Goal: Complete application form

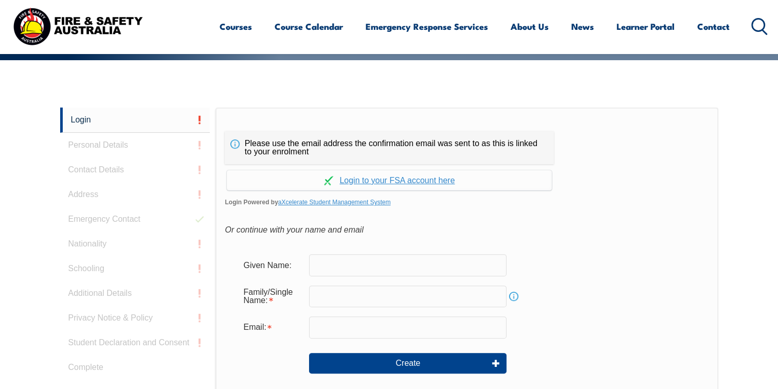
scroll to position [273, 0]
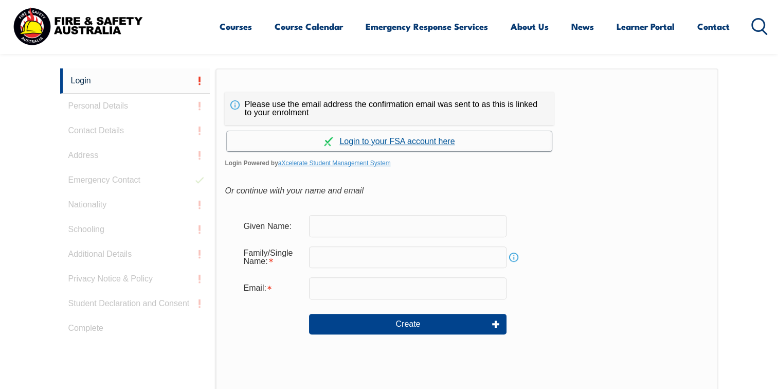
click at [425, 135] on link "Continue with aXcelerate" at bounding box center [389, 141] width 325 height 20
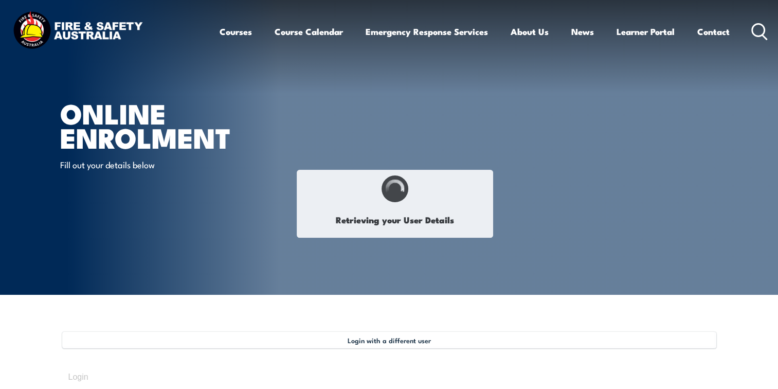
select select "Miss"
type input "Tamara"
type input "Knight"
type input "October 24, 1986"
type input "2N95VBMAVP"
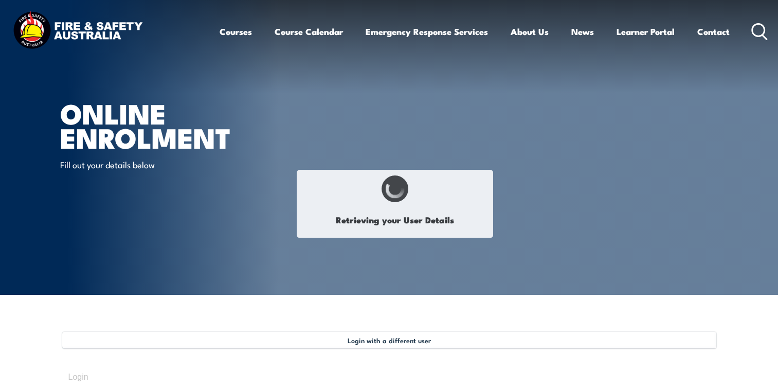
select select "F"
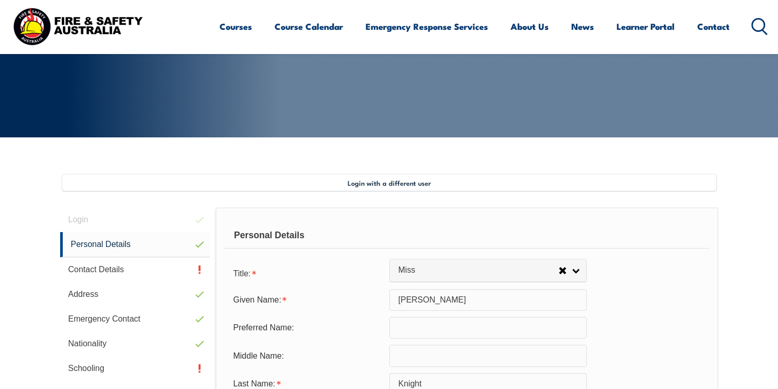
scroll to position [280, 0]
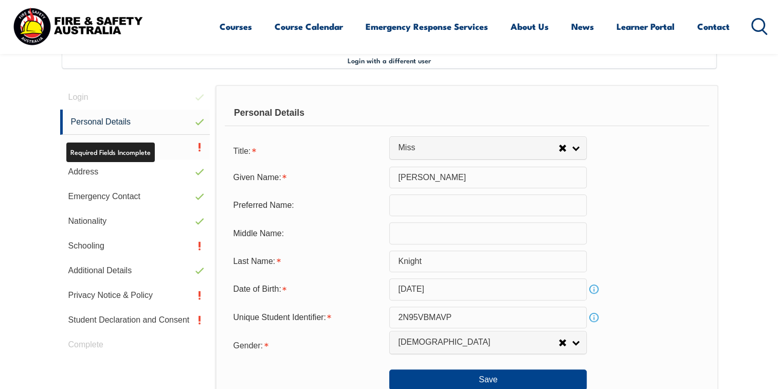
click at [183, 144] on link "Contact Details" at bounding box center [135, 147] width 150 height 25
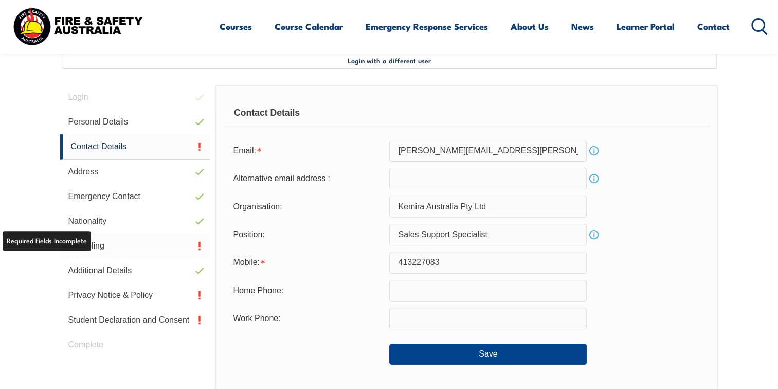
click at [88, 245] on link "Schooling" at bounding box center [135, 245] width 150 height 25
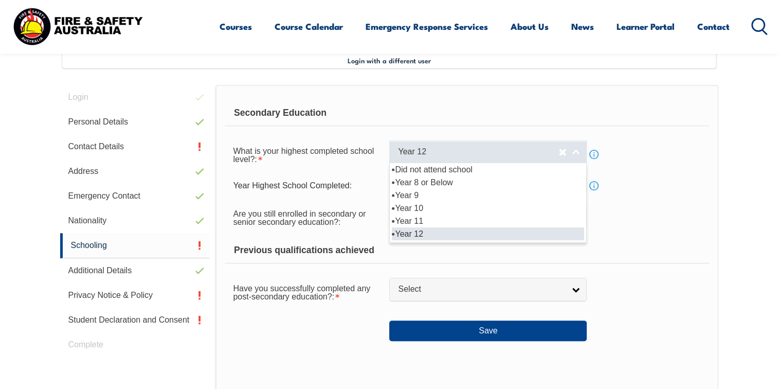
click at [574, 149] on link "Year 12" at bounding box center [487, 151] width 197 height 23
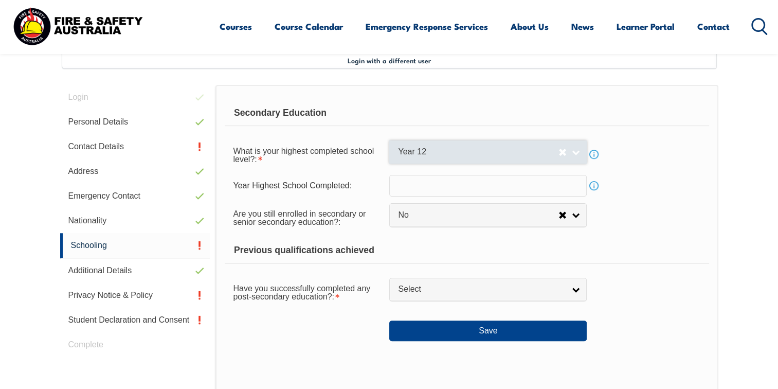
click at [582, 147] on link "Year 12" at bounding box center [487, 151] width 197 height 23
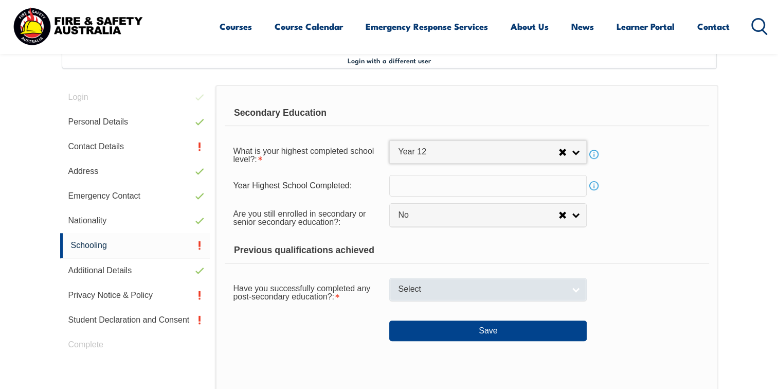
click at [560, 297] on link "Select" at bounding box center [487, 289] width 197 height 23
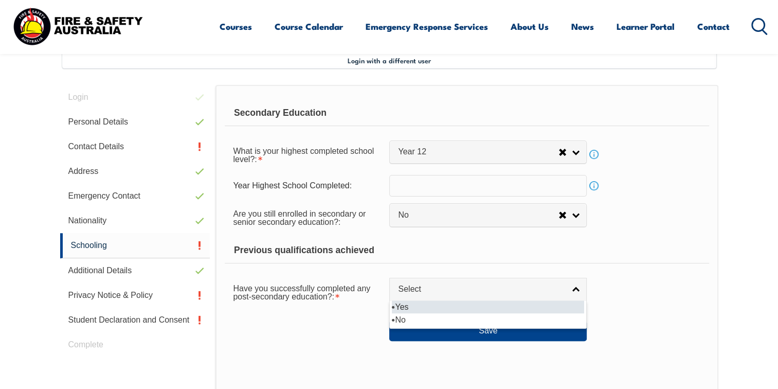
click at [556, 306] on li "Yes" at bounding box center [488, 306] width 192 height 13
select select "true"
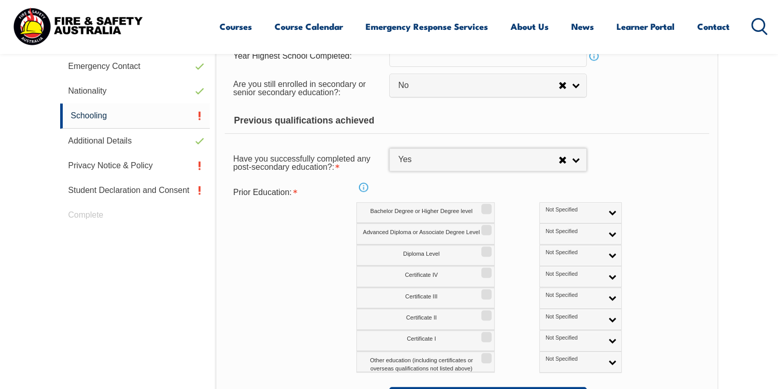
scroll to position [434, 0]
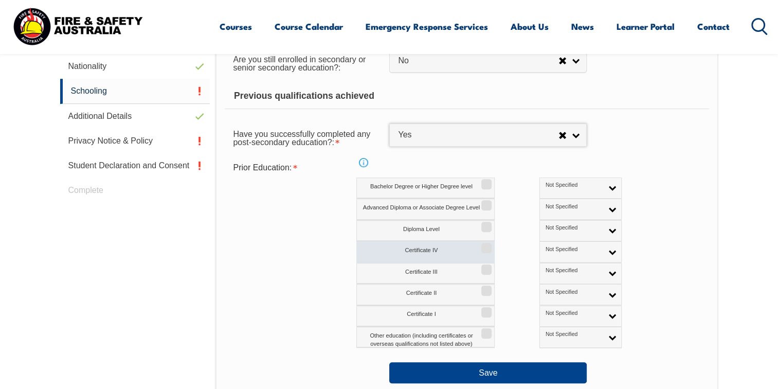
click at [488, 245] on input "Certificate IV" at bounding box center [485, 244] width 6 height 1
checkbox input "true"
click at [575, 249] on link "Not Specified" at bounding box center [580, 251] width 82 height 21
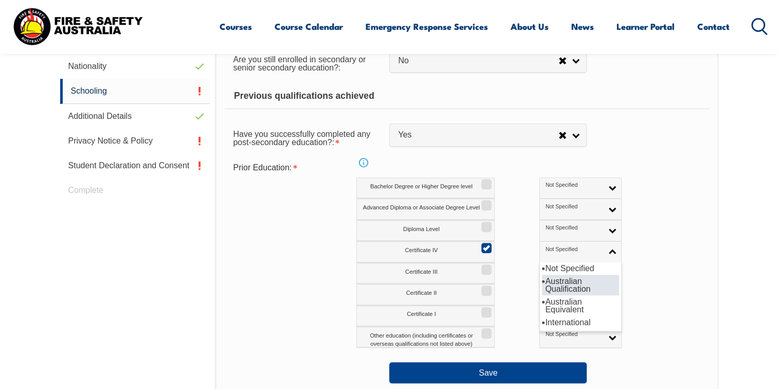
click at [553, 282] on li "Australian Qualification" at bounding box center [580, 285] width 77 height 21
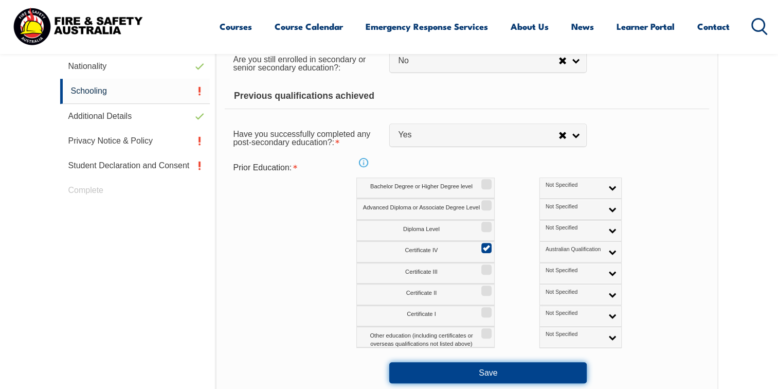
click at [564, 373] on button "Save" at bounding box center [487, 372] width 197 height 21
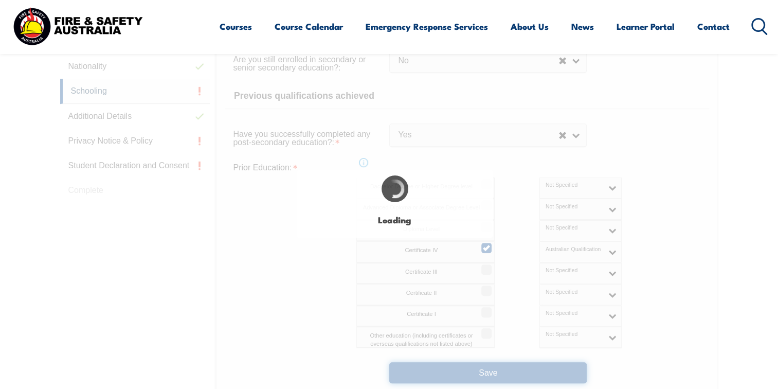
select select "false"
select select "true"
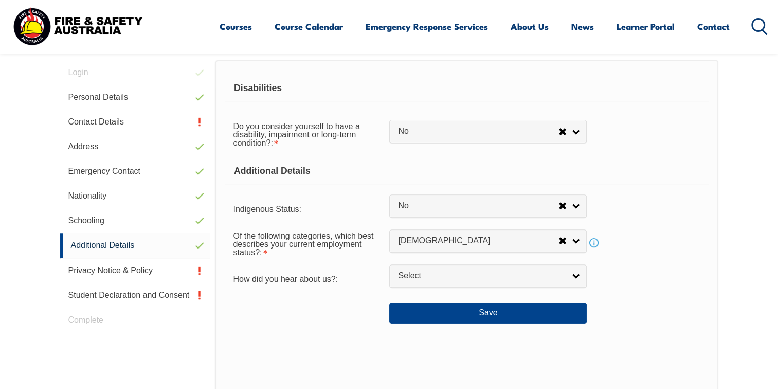
scroll to position [280, 0]
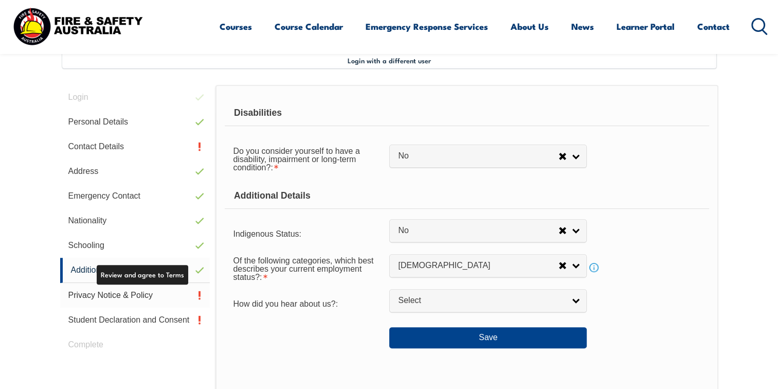
click at [169, 291] on link "Privacy Notice & Policy" at bounding box center [135, 295] width 150 height 25
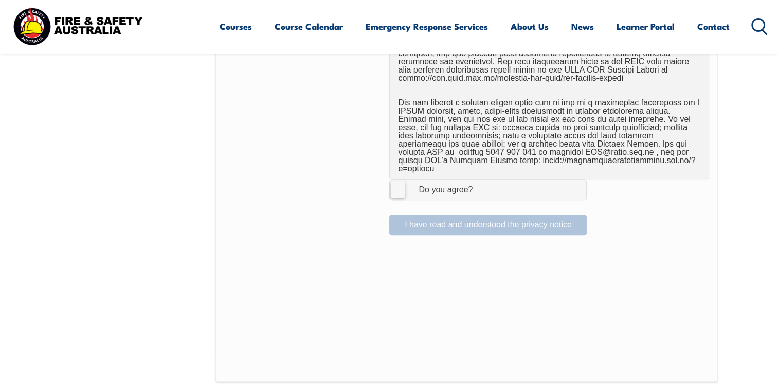
scroll to position [691, 0]
click at [399, 181] on label "I Agree Do you agree?" at bounding box center [487, 188] width 197 height 21
click at [481, 181] on input "I Agree Do you agree?" at bounding box center [489, 189] width 17 height 20
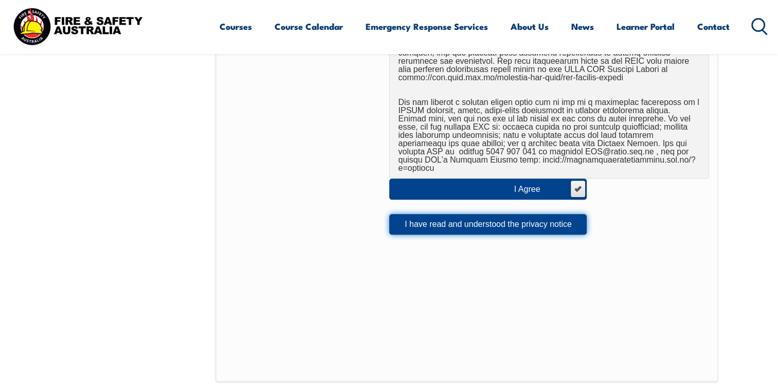
click at [411, 214] on button "I have read and understood the privacy notice" at bounding box center [487, 224] width 197 height 21
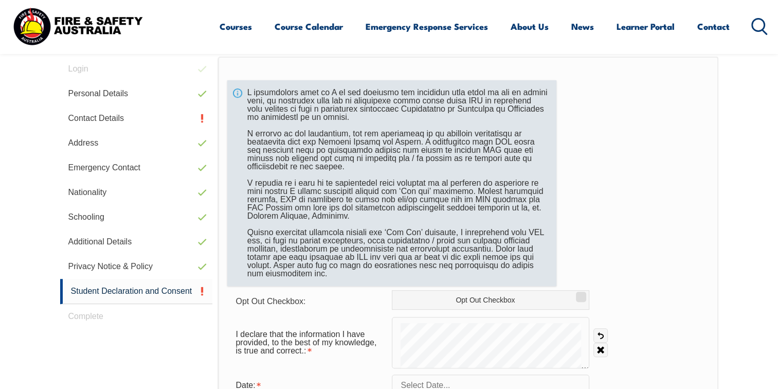
scroll to position [382, 0]
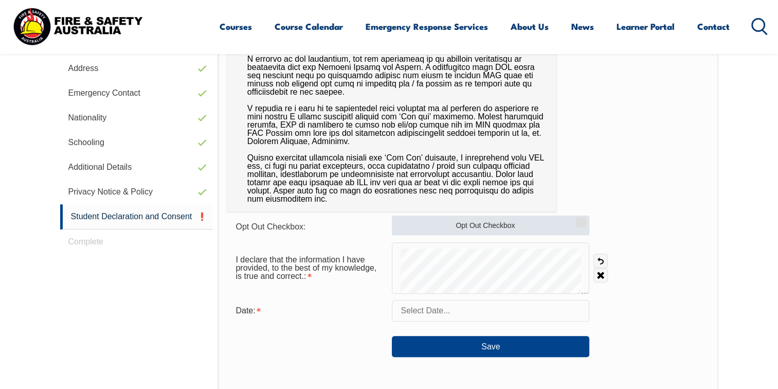
click at [472, 222] on label "Opt Out Checkbox" at bounding box center [490, 225] width 197 height 20
click at [576, 219] on input "Opt Out Checkbox" at bounding box center [579, 218] width 6 height 1
checkbox input "true"
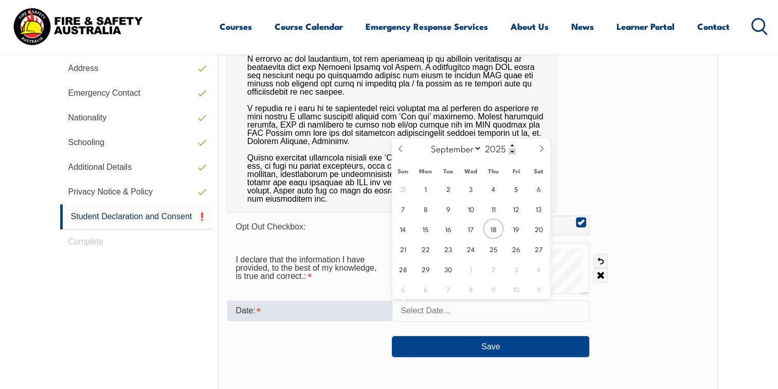
click at [429, 310] on input "text" at bounding box center [490, 311] width 197 height 22
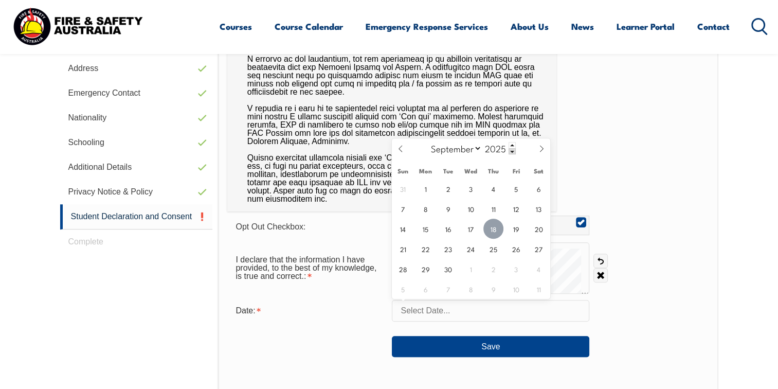
click at [494, 230] on span "18" at bounding box center [493, 228] width 20 height 20
type input "September 18, 2025"
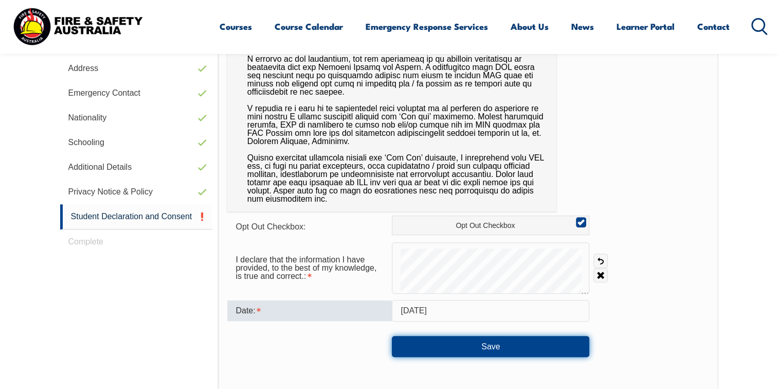
click at [481, 338] on button "Save" at bounding box center [490, 346] width 197 height 21
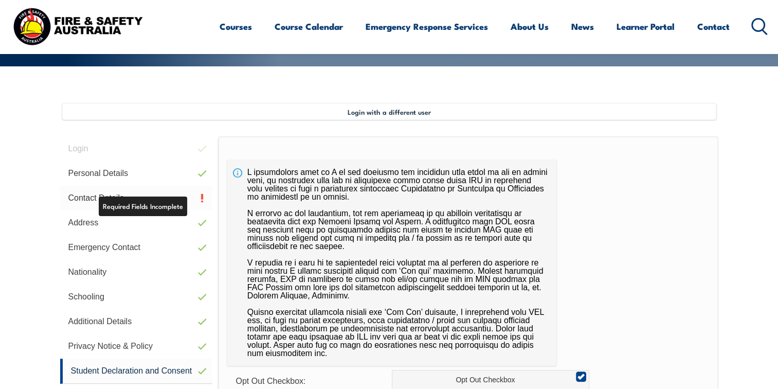
click at [141, 205] on link "Contact Details" at bounding box center [136, 198] width 153 height 25
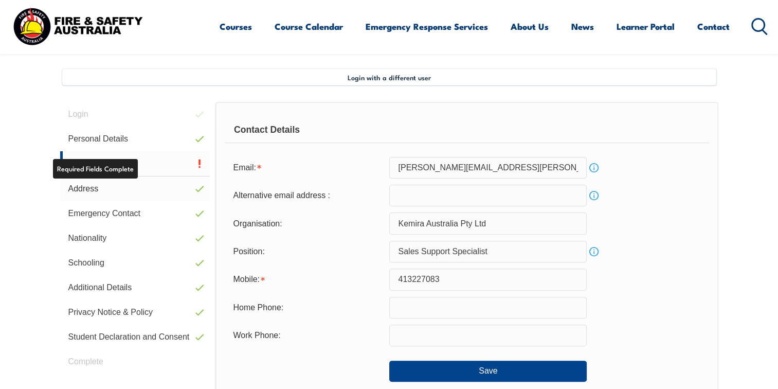
scroll to position [280, 0]
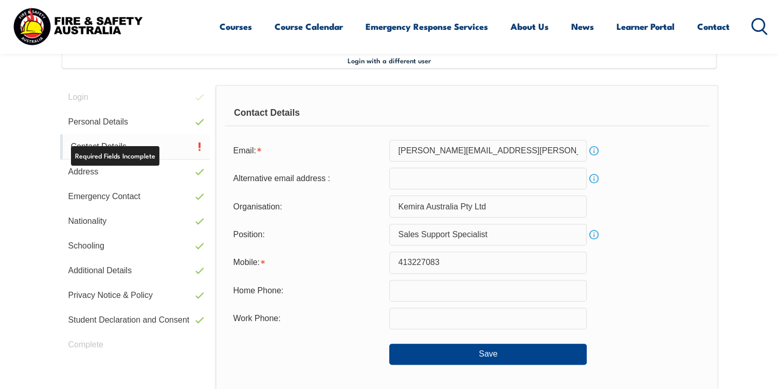
click at [152, 150] on link "Contact Details" at bounding box center [135, 146] width 150 height 25
click at [395, 261] on input "413227083" at bounding box center [487, 262] width 197 height 22
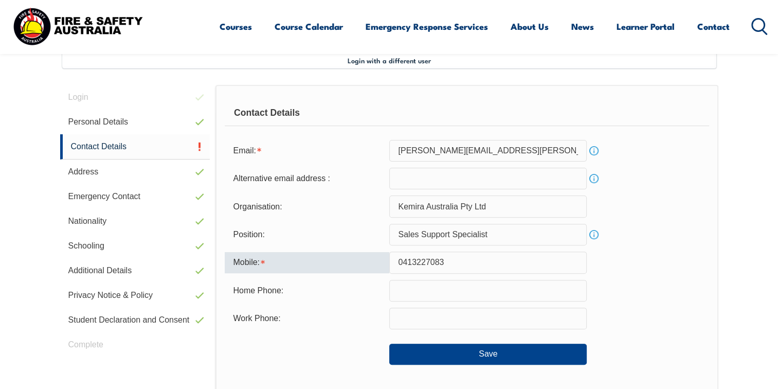
type input "0413227083"
click at [613, 253] on div "Mobile: 0413227083" at bounding box center [467, 262] width 484 height 22
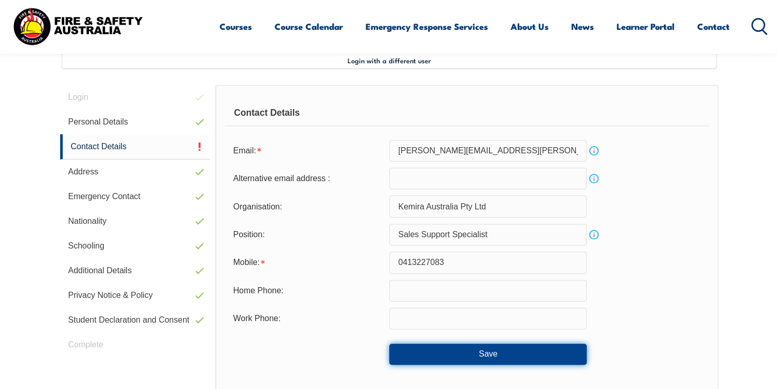
click at [565, 354] on button "Save" at bounding box center [487, 353] width 197 height 21
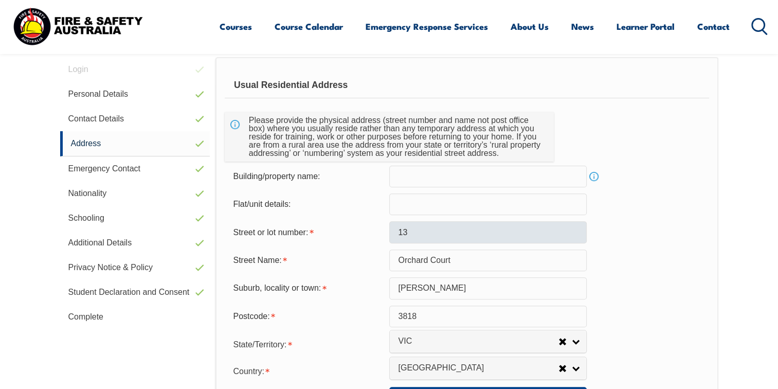
scroll to position [331, 0]
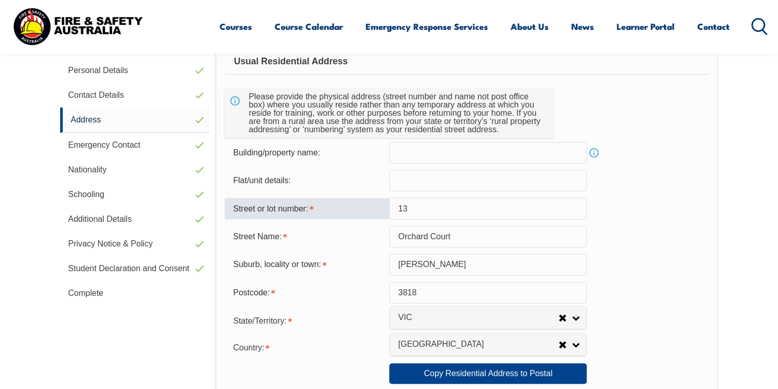
drag, startPoint x: 452, startPoint y: 216, endPoint x: 323, endPoint y: 214, distance: 129.6
click at [323, 214] on div "Street or lot number: 13" at bounding box center [467, 208] width 484 height 22
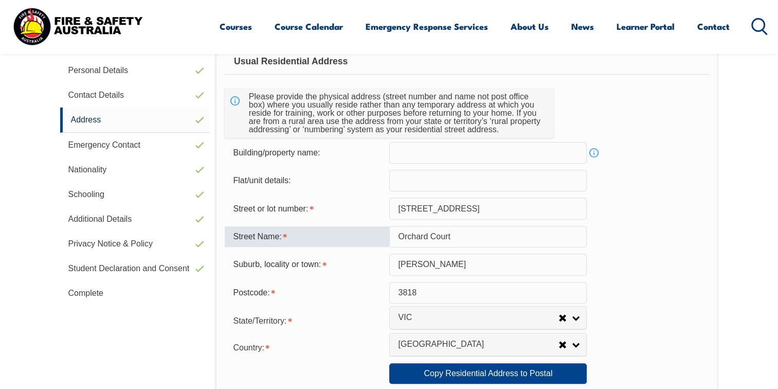
drag, startPoint x: 418, startPoint y: 231, endPoint x: 345, endPoint y: 232, distance: 72.5
click at [345, 232] on div "Street Name: Orchard Court" at bounding box center [467, 237] width 484 height 22
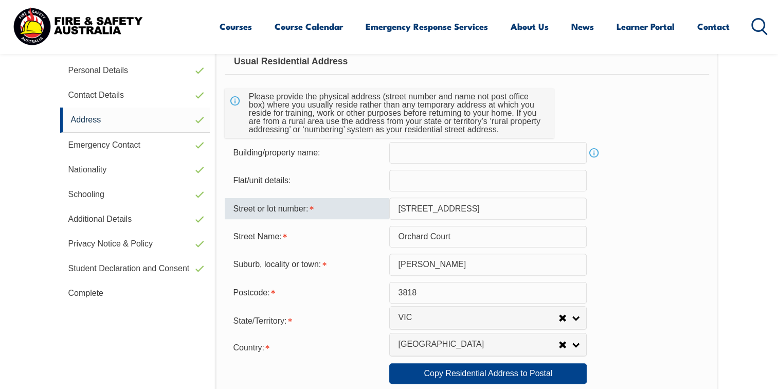
drag, startPoint x: 417, startPoint y: 206, endPoint x: 488, endPoint y: 198, distance: 70.8
click at [488, 198] on input "1/19 Boanyoo Rd" at bounding box center [487, 208] width 197 height 22
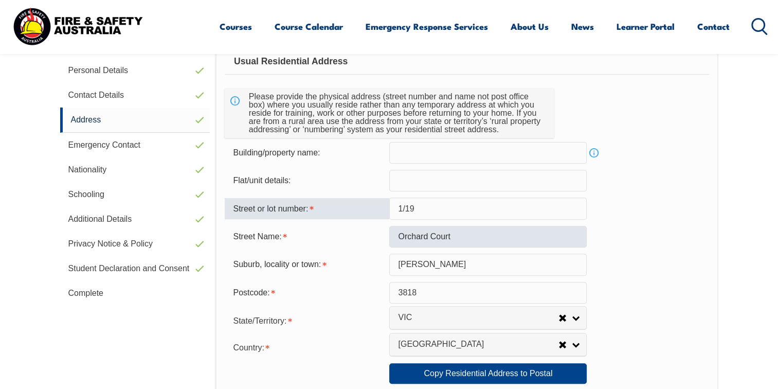
type input "1/19"
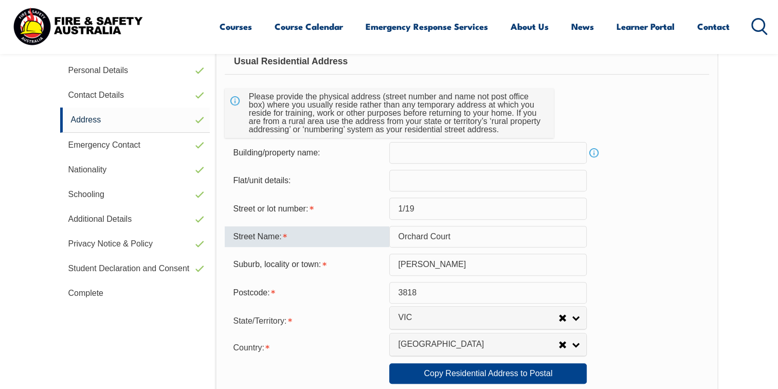
drag, startPoint x: 497, startPoint y: 233, endPoint x: 335, endPoint y: 230, distance: 161.4
click at [337, 230] on div "Street Name: Orchard Court" at bounding box center [467, 237] width 484 height 22
paste input "Boanyoo Rd"
type input "Boanyoo Rd"
click at [638, 277] on form "Usual Residential Address Please provide the physical address (street number an…" at bounding box center [467, 378] width 484 height 659
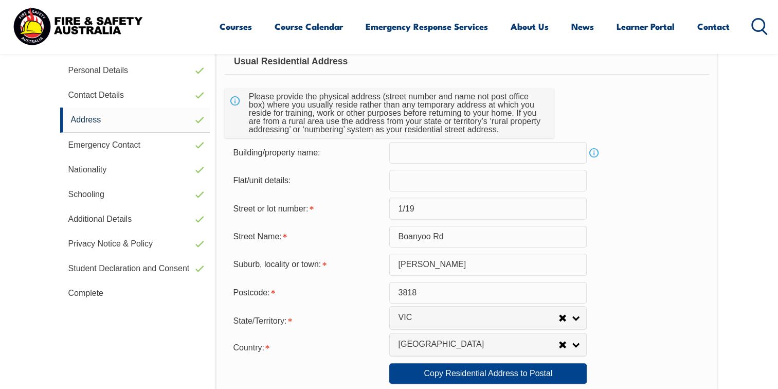
scroll to position [434, 0]
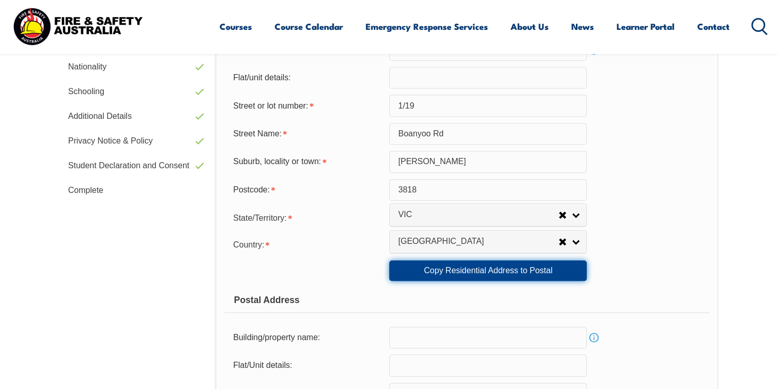
click at [496, 273] on link "Copy Residential Address to Postal" at bounding box center [487, 270] width 197 height 21
type input "1/19"
type input "Boanyoo Rd"
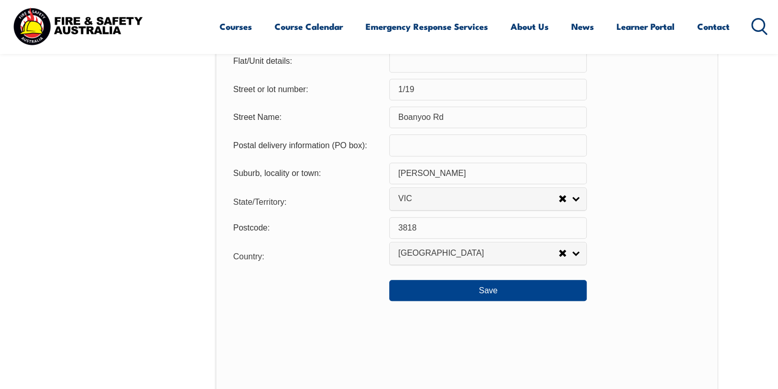
scroll to position [742, 0]
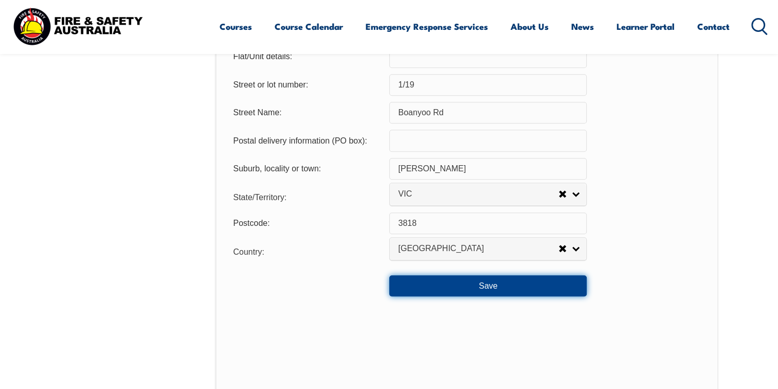
click at [563, 288] on button "Save" at bounding box center [487, 285] width 197 height 21
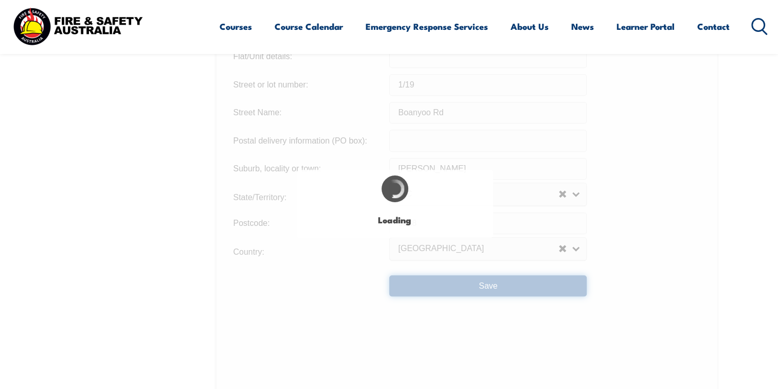
type input "1/19"
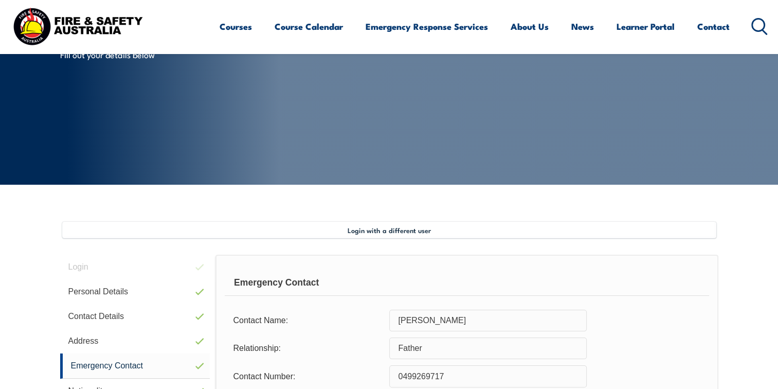
scroll to position [0, 0]
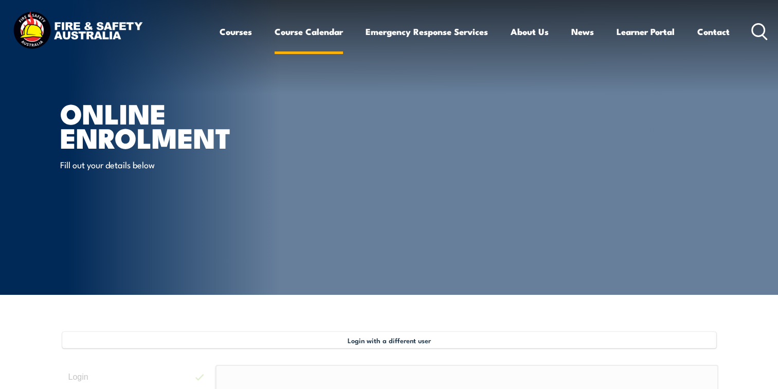
click at [280, 27] on link "Course Calendar" at bounding box center [309, 31] width 68 height 27
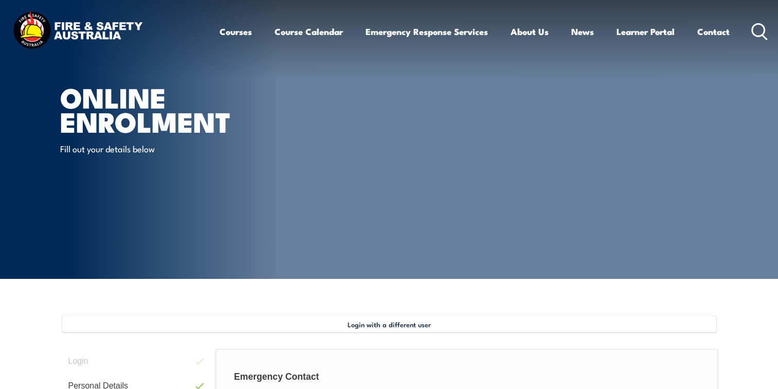
scroll to position [191, 0]
